Goal: Book appointment/travel/reservation

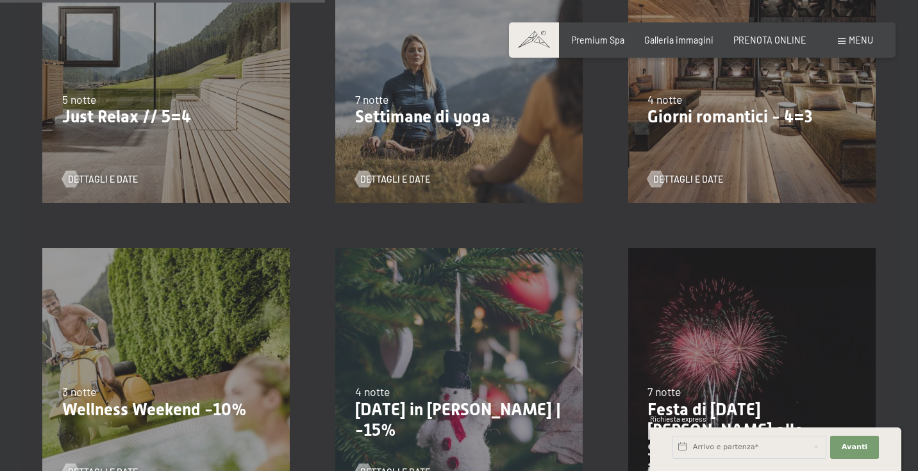
scroll to position [728, 0]
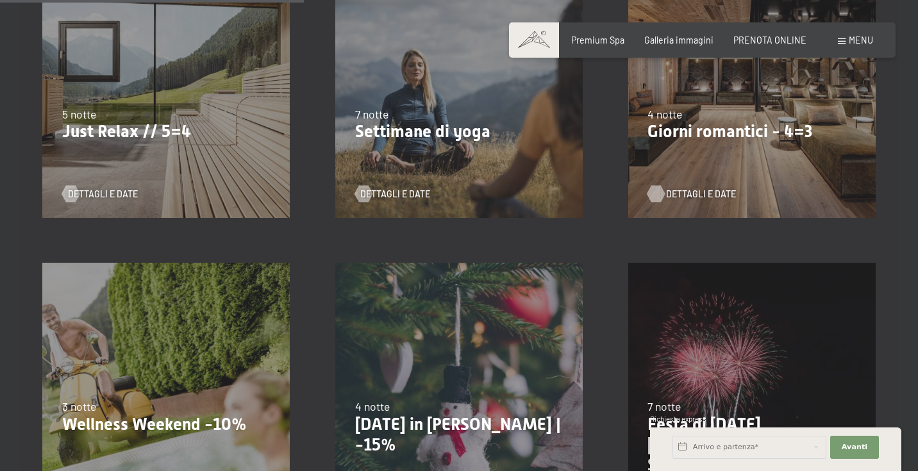
click at [677, 194] on span "Dettagli e Date" at bounding box center [701, 194] width 70 height 13
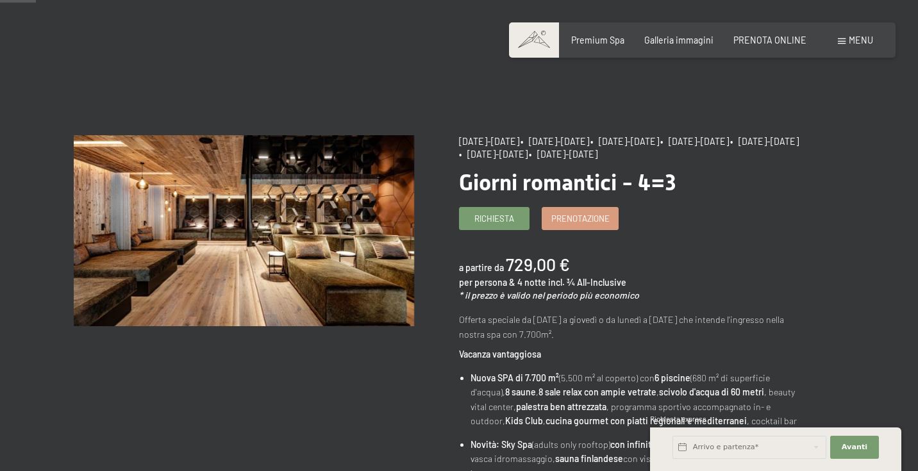
scroll to position [57, 0]
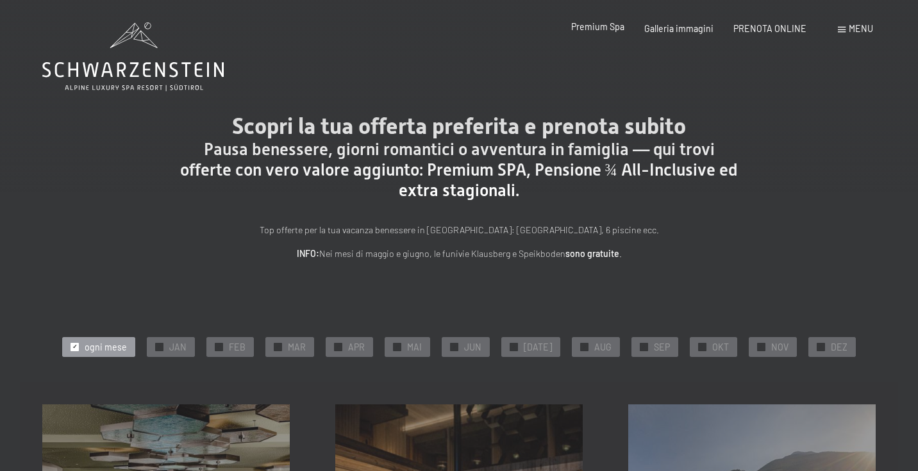
click at [591, 30] on span "Premium Spa" at bounding box center [597, 26] width 53 height 11
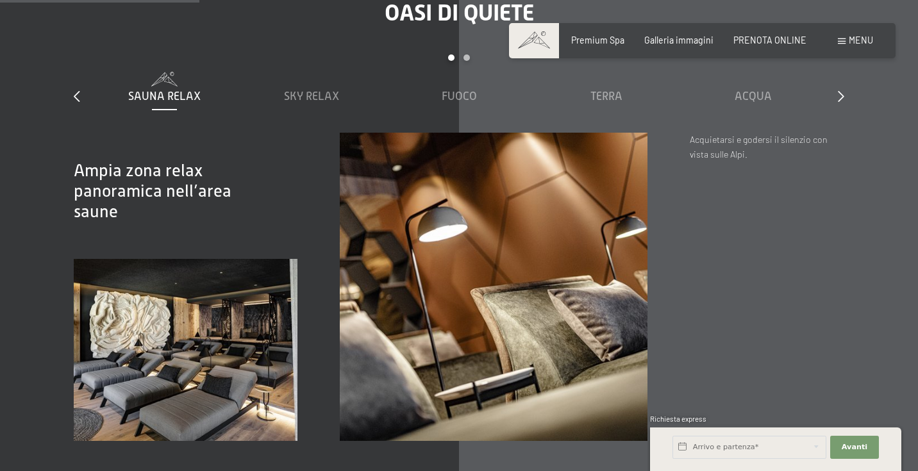
scroll to position [1768, 0]
